Goal: Navigation & Orientation: Find specific page/section

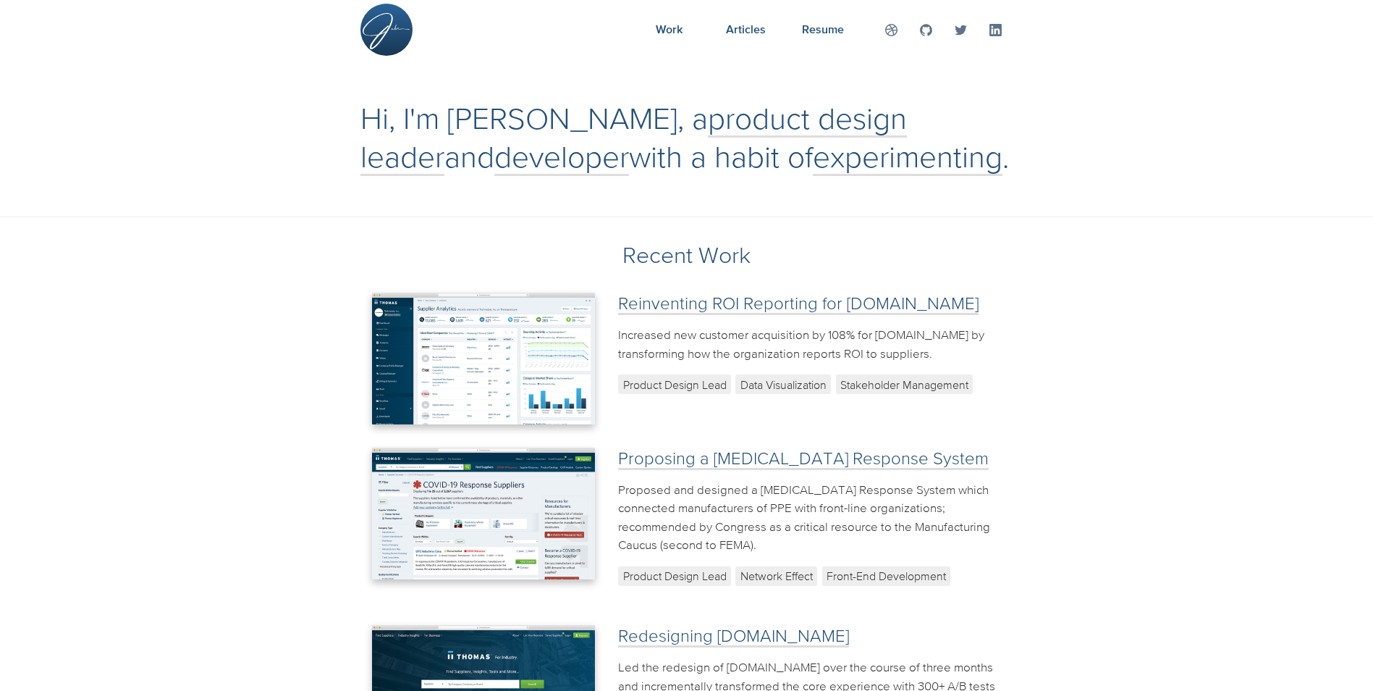
click at [459, 382] on img at bounding box center [484, 358] width 224 height 132
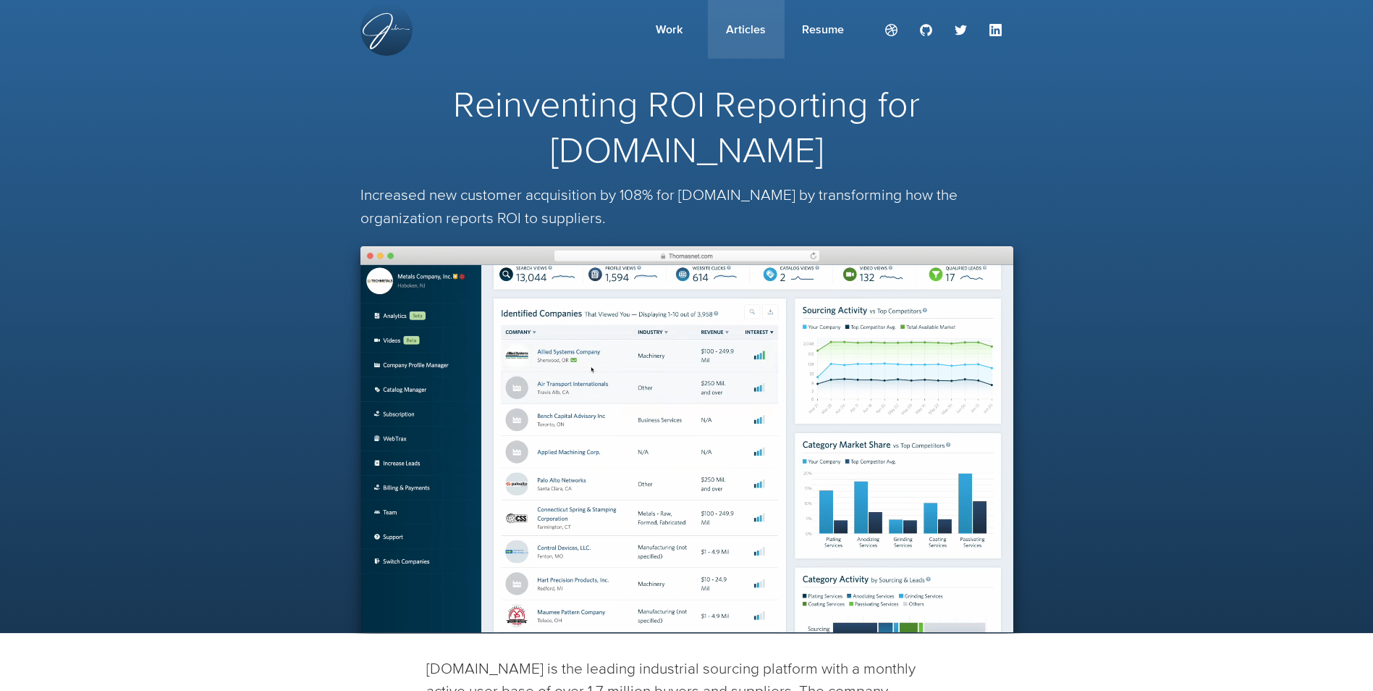
click at [744, 33] on span "Articles" at bounding box center [746, 28] width 40 height 13
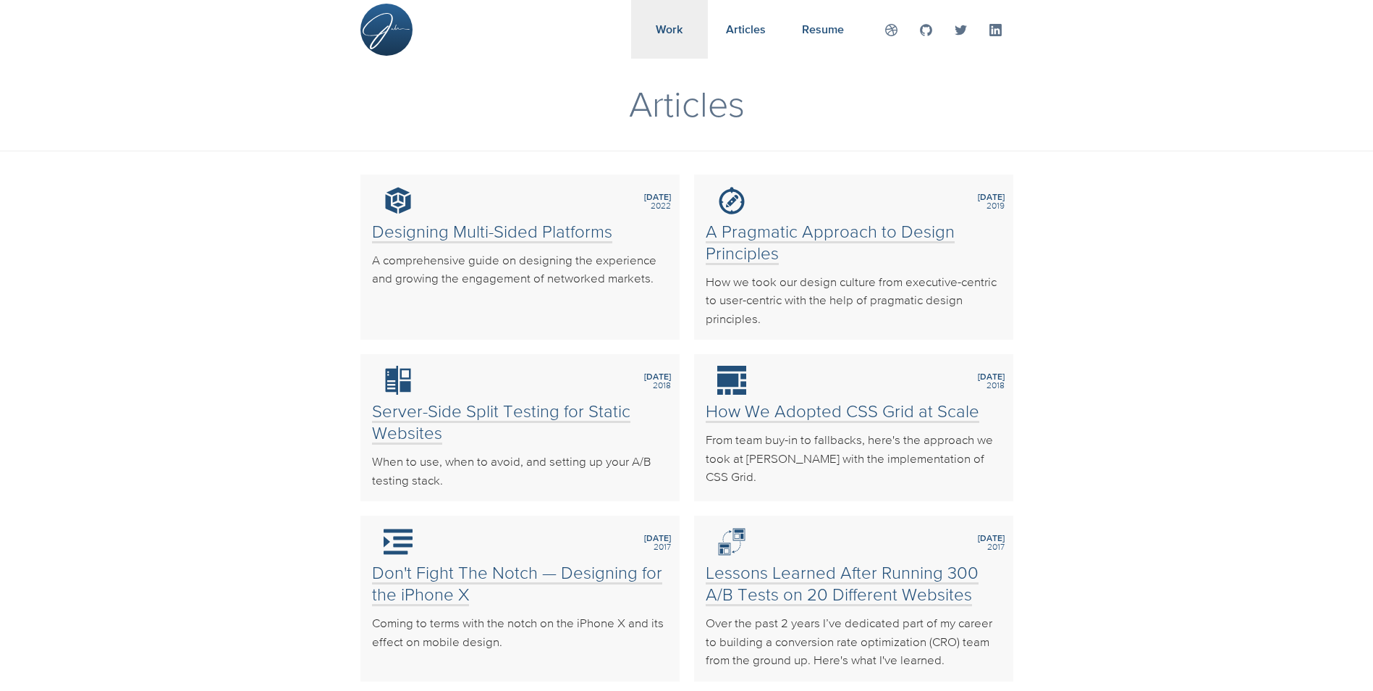
click at [670, 36] on link "Work" at bounding box center [669, 29] width 77 height 59
